Goal: Task Accomplishment & Management: Complete application form

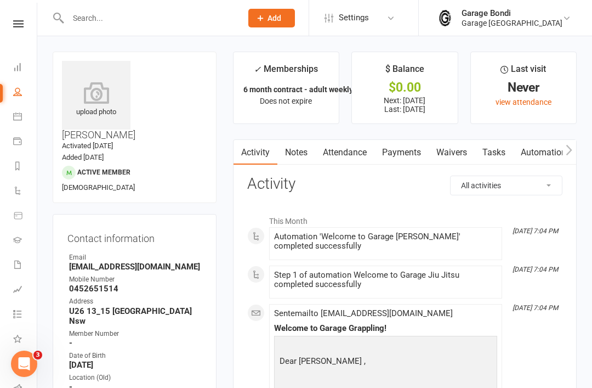
click at [25, 259] on link "Waivers 1" at bounding box center [25, 265] width 25 height 25
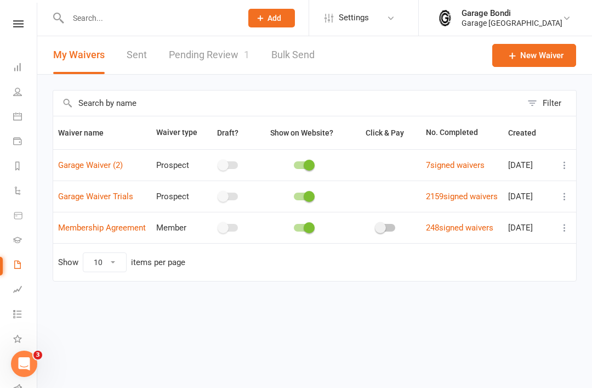
click at [216, 55] on link "Pending Review 1" at bounding box center [209, 55] width 81 height 38
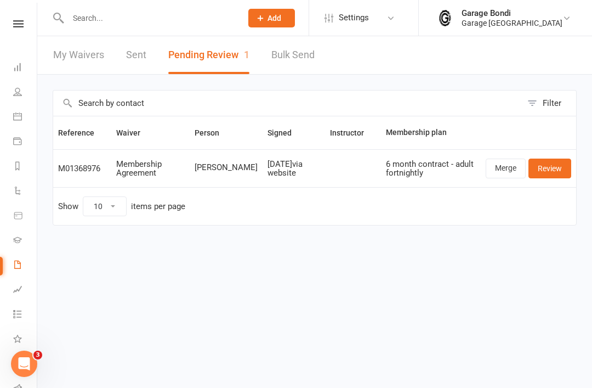
click at [544, 163] on link "Review" at bounding box center [550, 169] width 43 height 20
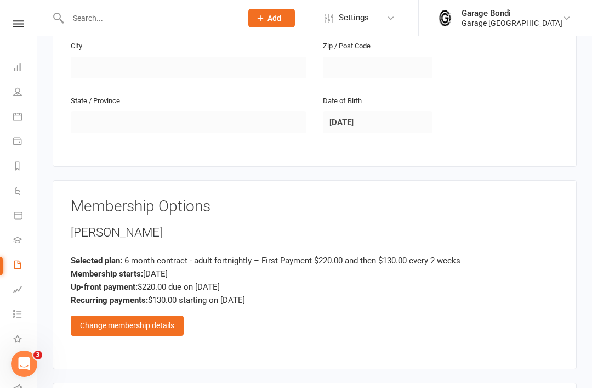
scroll to position [441, 0]
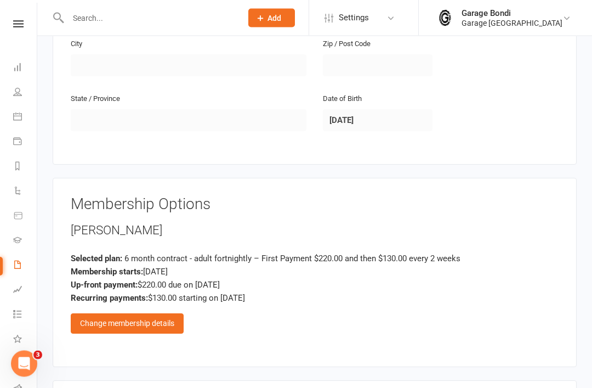
click at [132, 314] on div "Change membership details" at bounding box center [127, 324] width 113 height 20
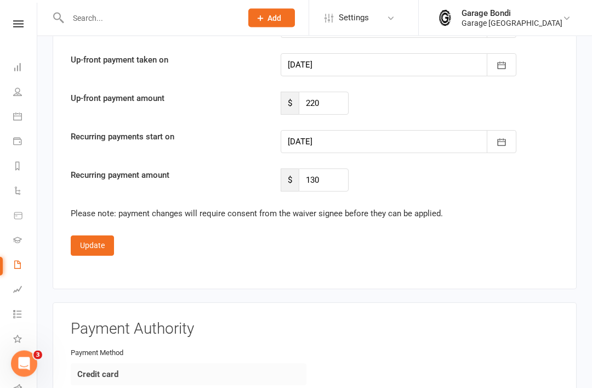
scroll to position [1307, 0]
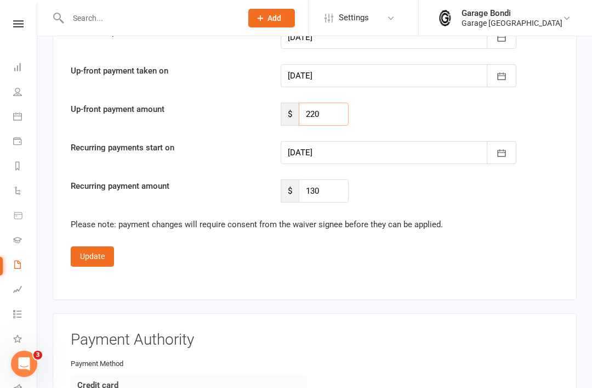
click at [334, 103] on input "220" at bounding box center [323, 114] width 49 height 23
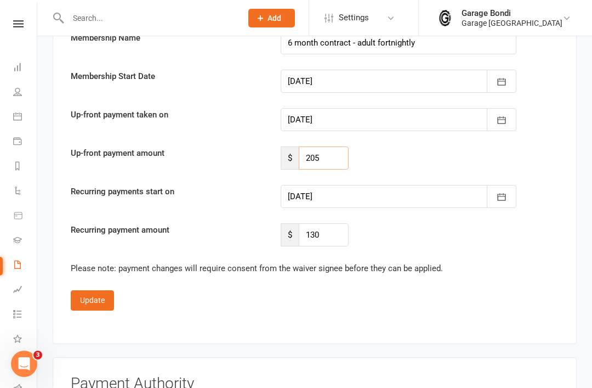
scroll to position [1259, 0]
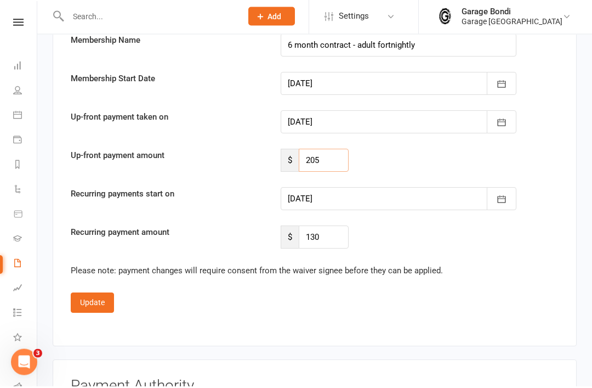
type input "205"
click at [337, 112] on div at bounding box center [399, 123] width 236 height 23
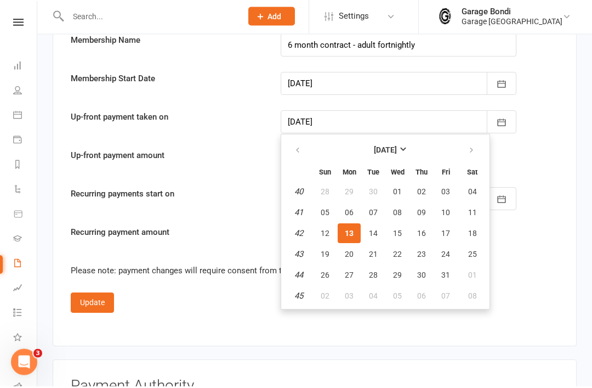
scroll to position [1353, 0]
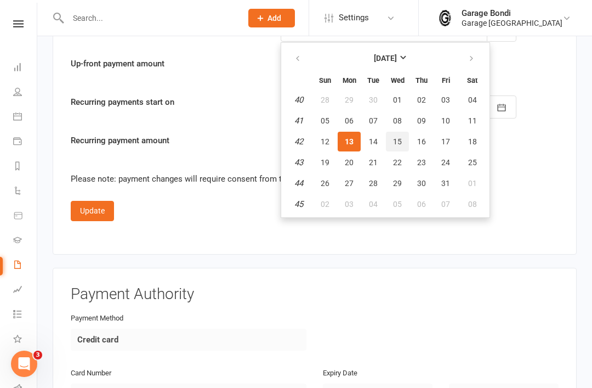
click at [400, 137] on span "15" at bounding box center [397, 141] width 9 height 9
type input "[DATE]"
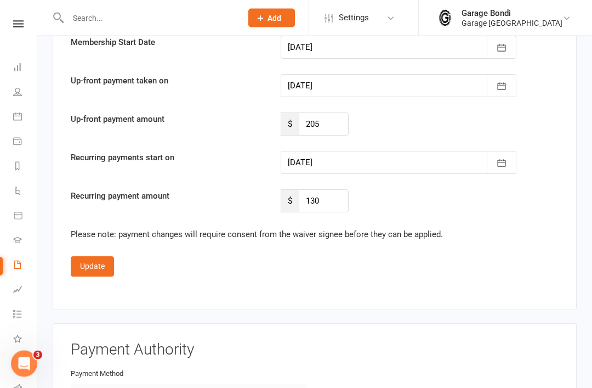
click at [356, 151] on div at bounding box center [399, 162] width 236 height 23
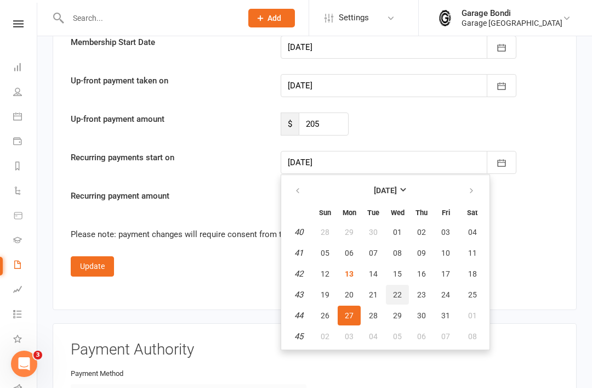
click at [400, 290] on span "22" at bounding box center [397, 294] width 9 height 9
type input "[DATE]"
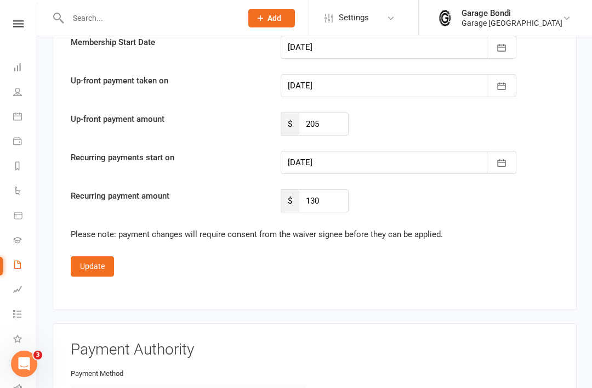
click at [98, 256] on button "Update" at bounding box center [92, 266] width 43 height 20
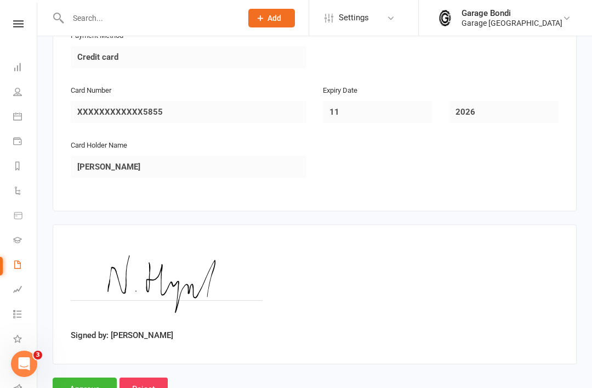
click at [87, 377] on input "Approve" at bounding box center [85, 388] width 64 height 23
